Goal: Information Seeking & Learning: Learn about a topic

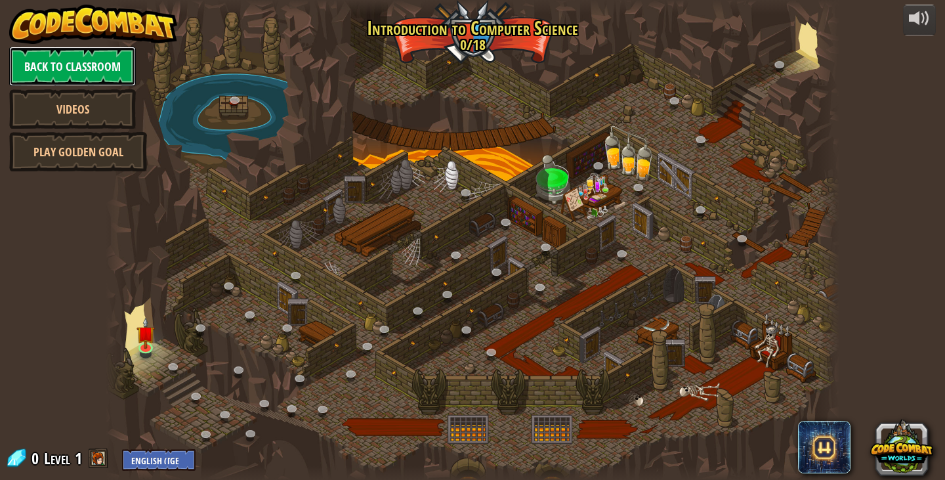
click at [74, 54] on link "Back to Classroom" at bounding box center [72, 66] width 127 height 39
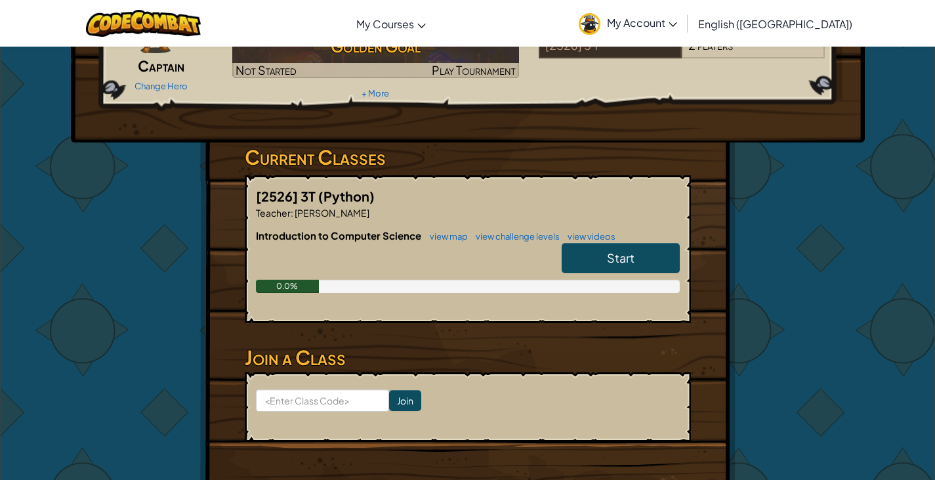
scroll to position [131, 0]
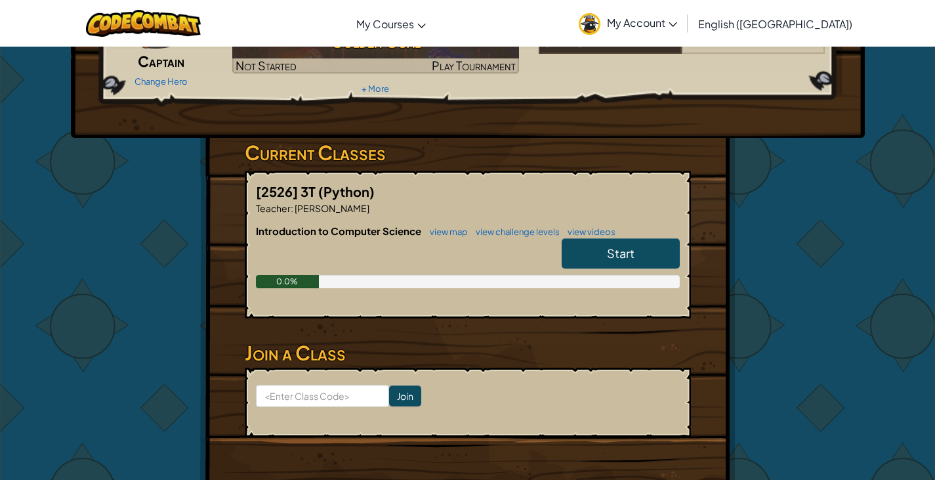
click at [624, 245] on span "Start" at bounding box center [621, 252] width 28 height 15
